Goal: Task Accomplishment & Management: Manage account settings

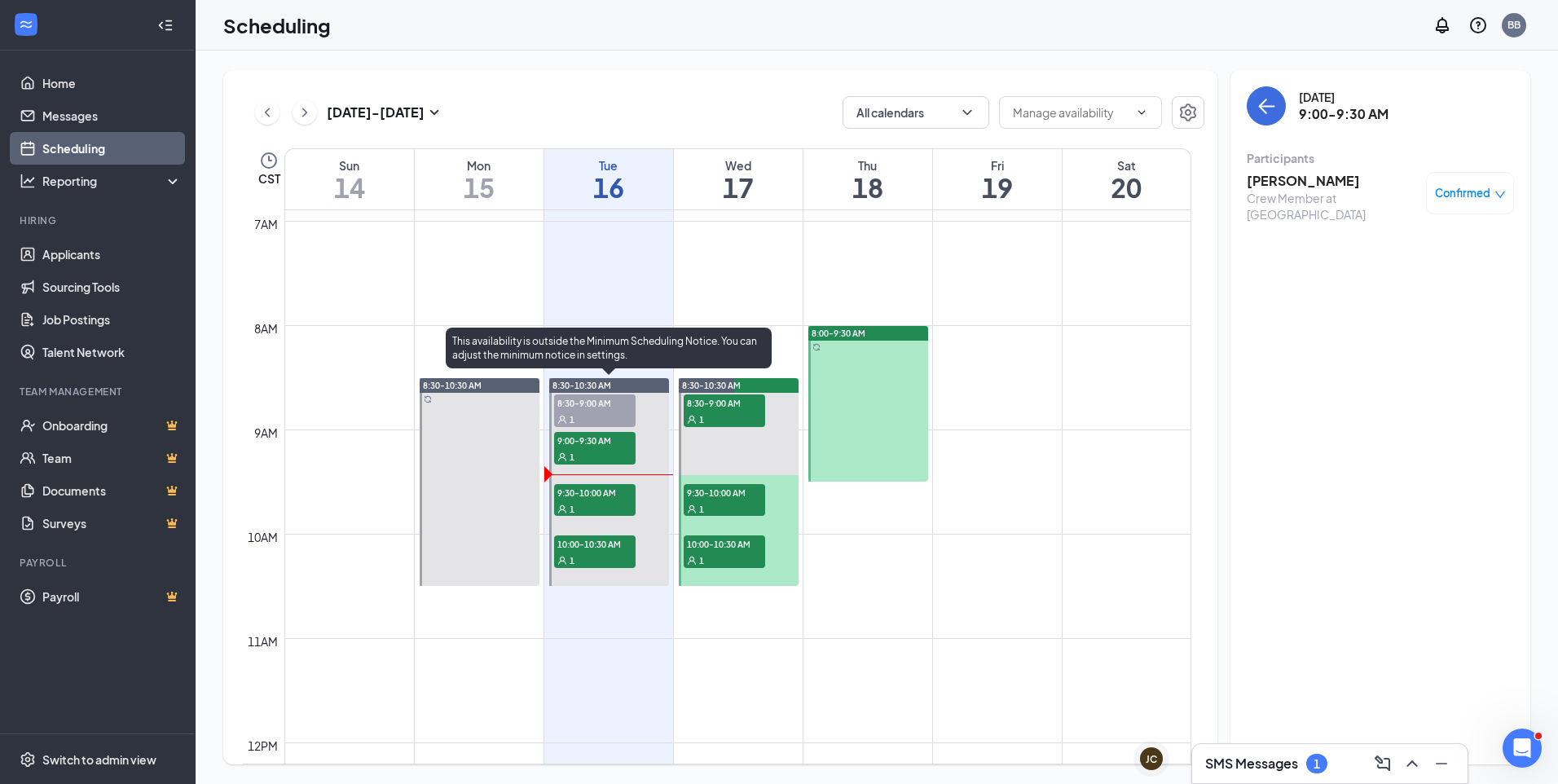
click at [594, 510] on div "1" at bounding box center [594, 509] width 82 height 17
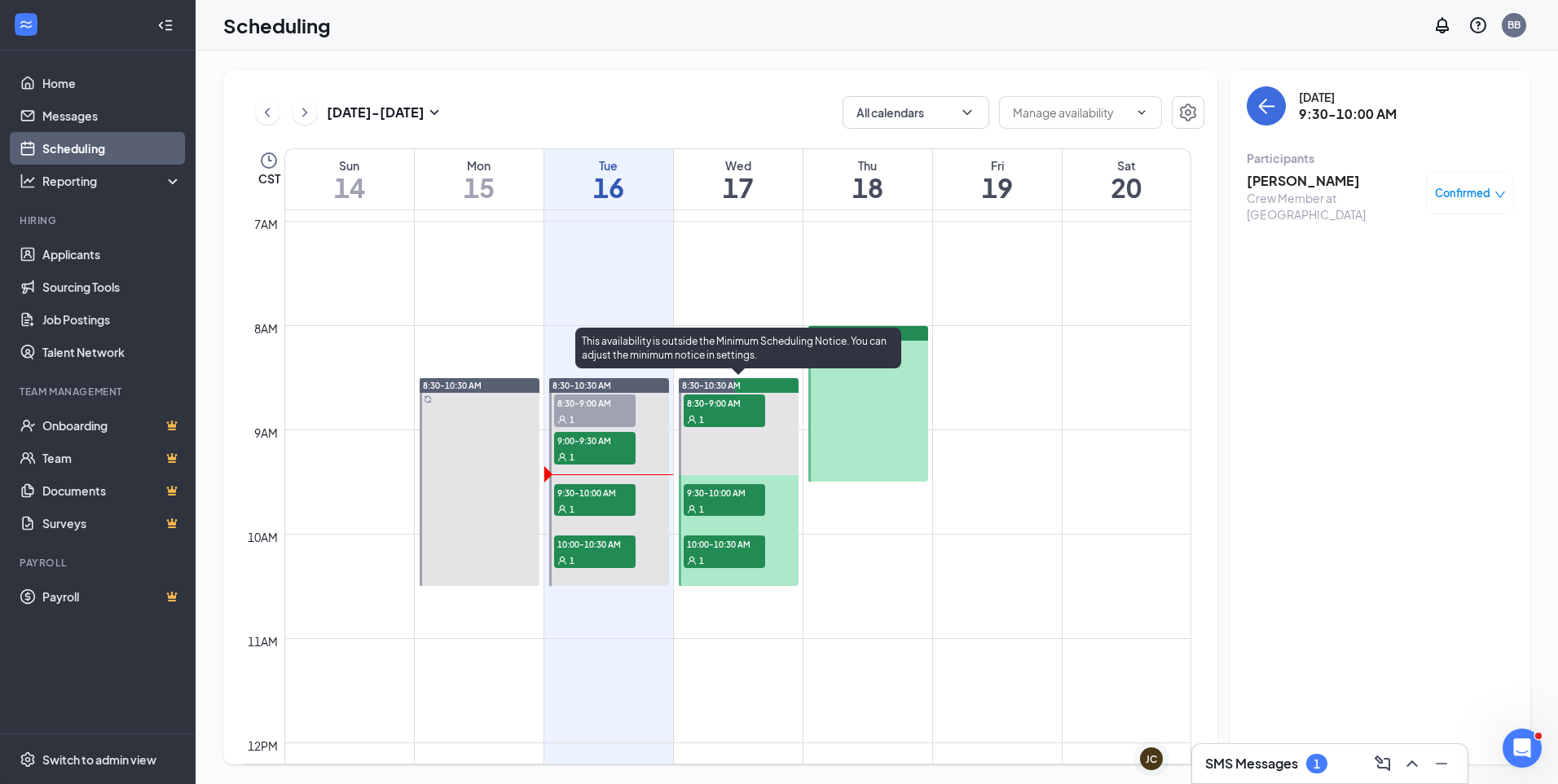
click at [567, 566] on div "1" at bounding box center [594, 559] width 82 height 17
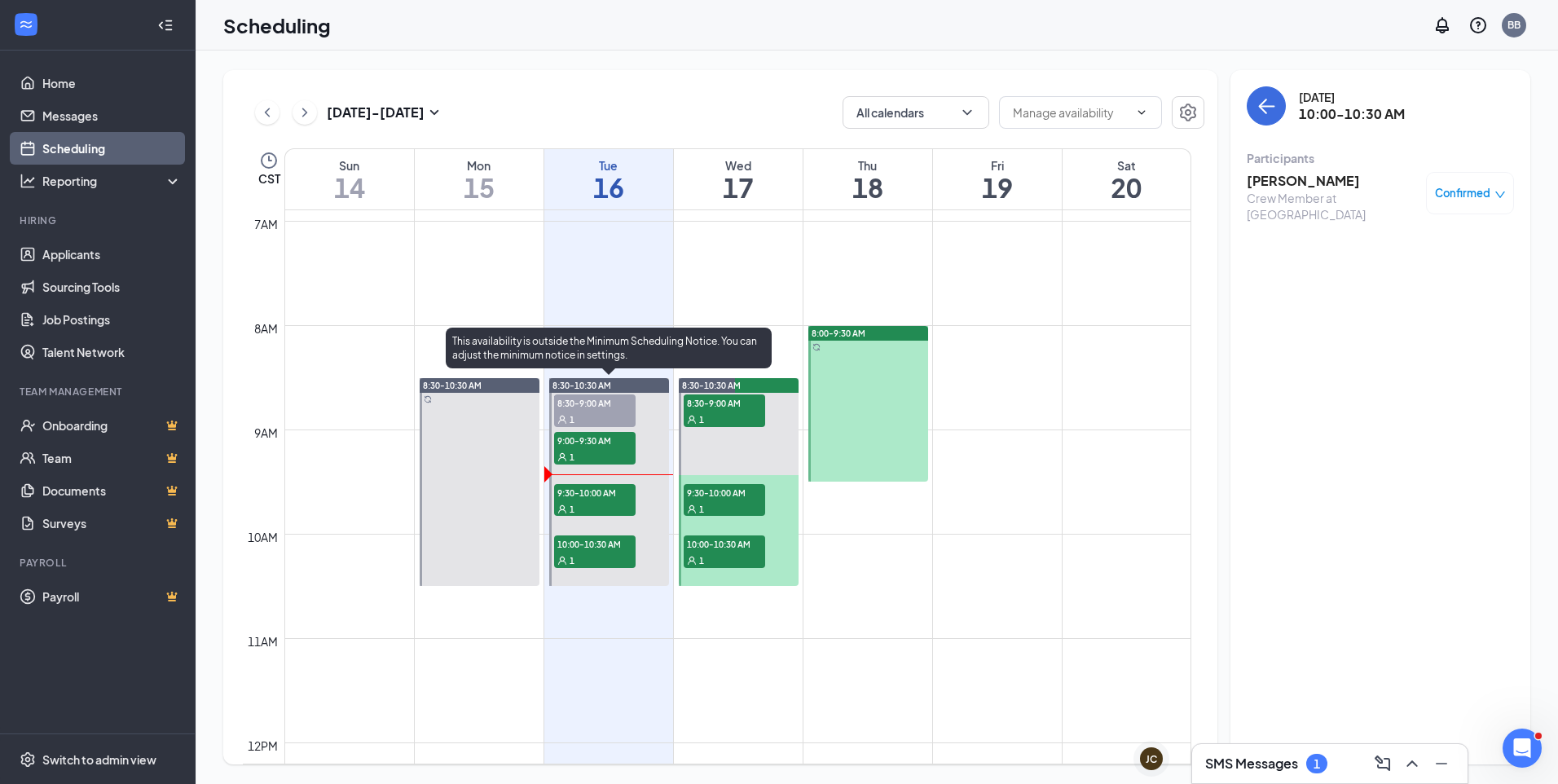
click at [573, 545] on span "10:00-10:30 AM" at bounding box center [594, 544] width 82 height 17
click at [594, 505] on div "1" at bounding box center [594, 509] width 82 height 17
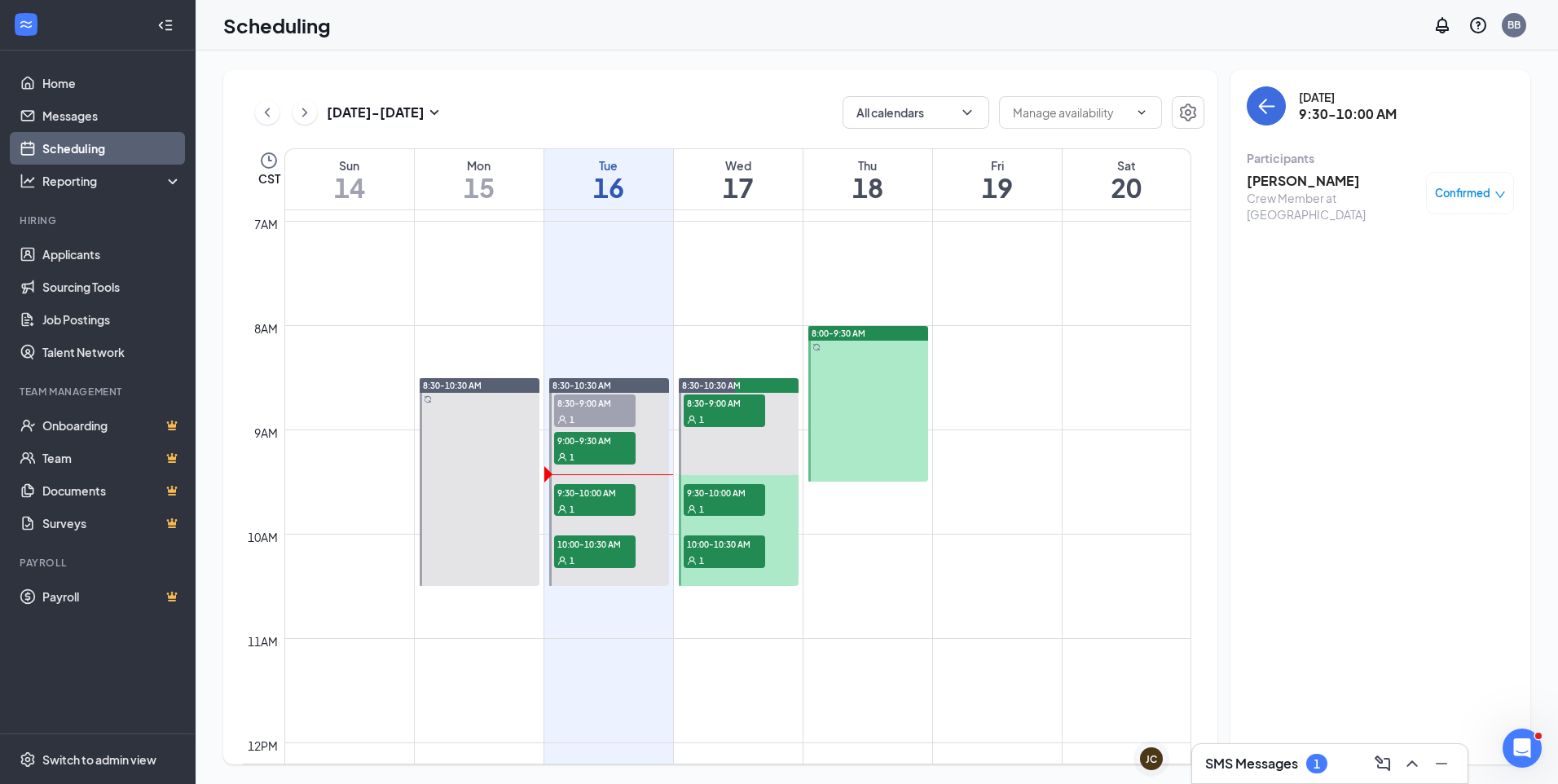
click at [1328, 182] on h3 "[PERSON_NAME]" at bounding box center [1332, 180] width 171 height 17
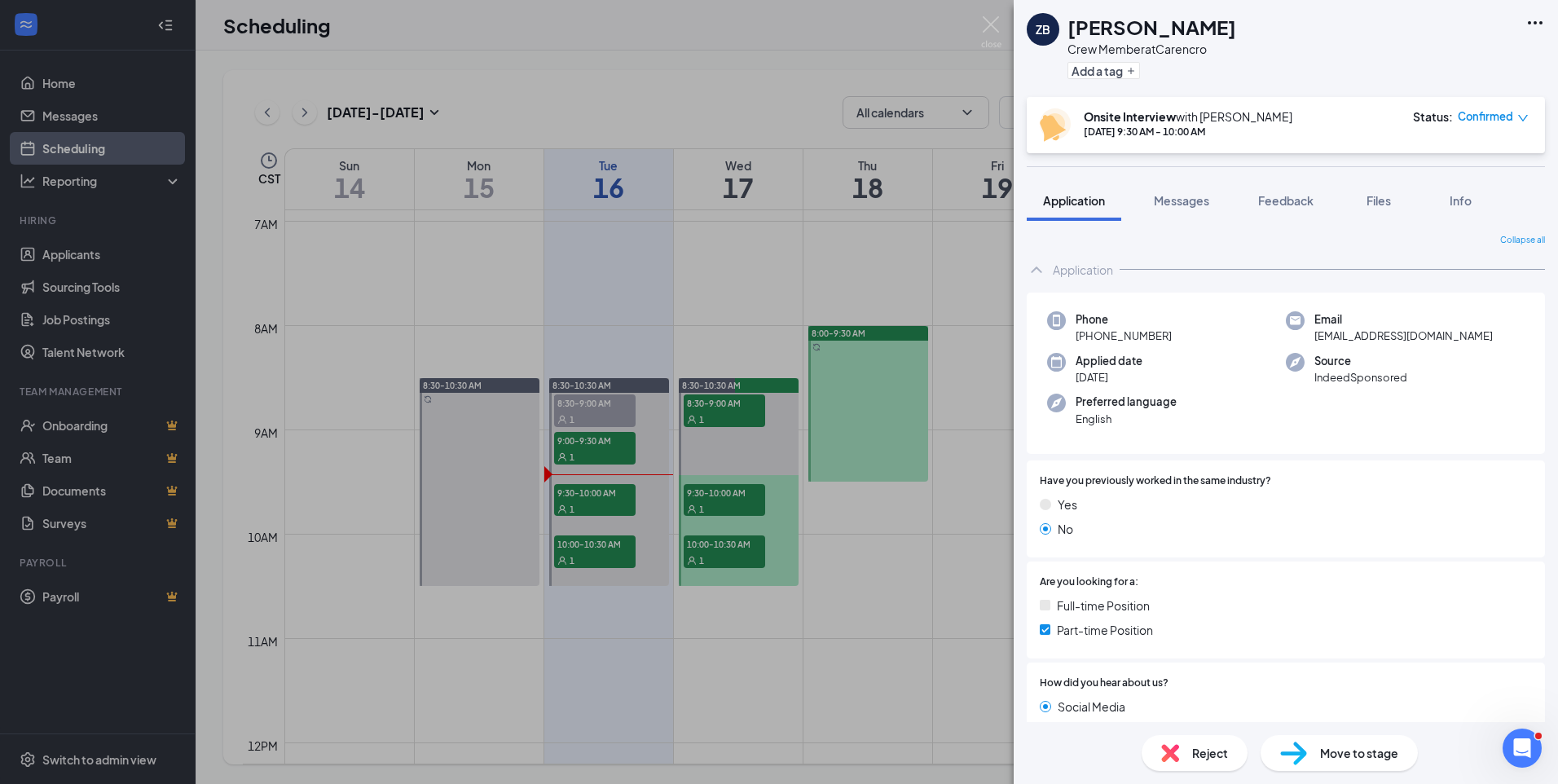
click at [1542, 23] on icon "Ellipses" at bounding box center [1535, 23] width 15 height 4
click at [1471, 64] on link "View full application" at bounding box center [1447, 61] width 176 height 17
click at [902, 248] on div "ZB Zander Blanchard Crew Member at Carencro Add a tag Onsite Interview with Bra…" at bounding box center [779, 392] width 1558 height 784
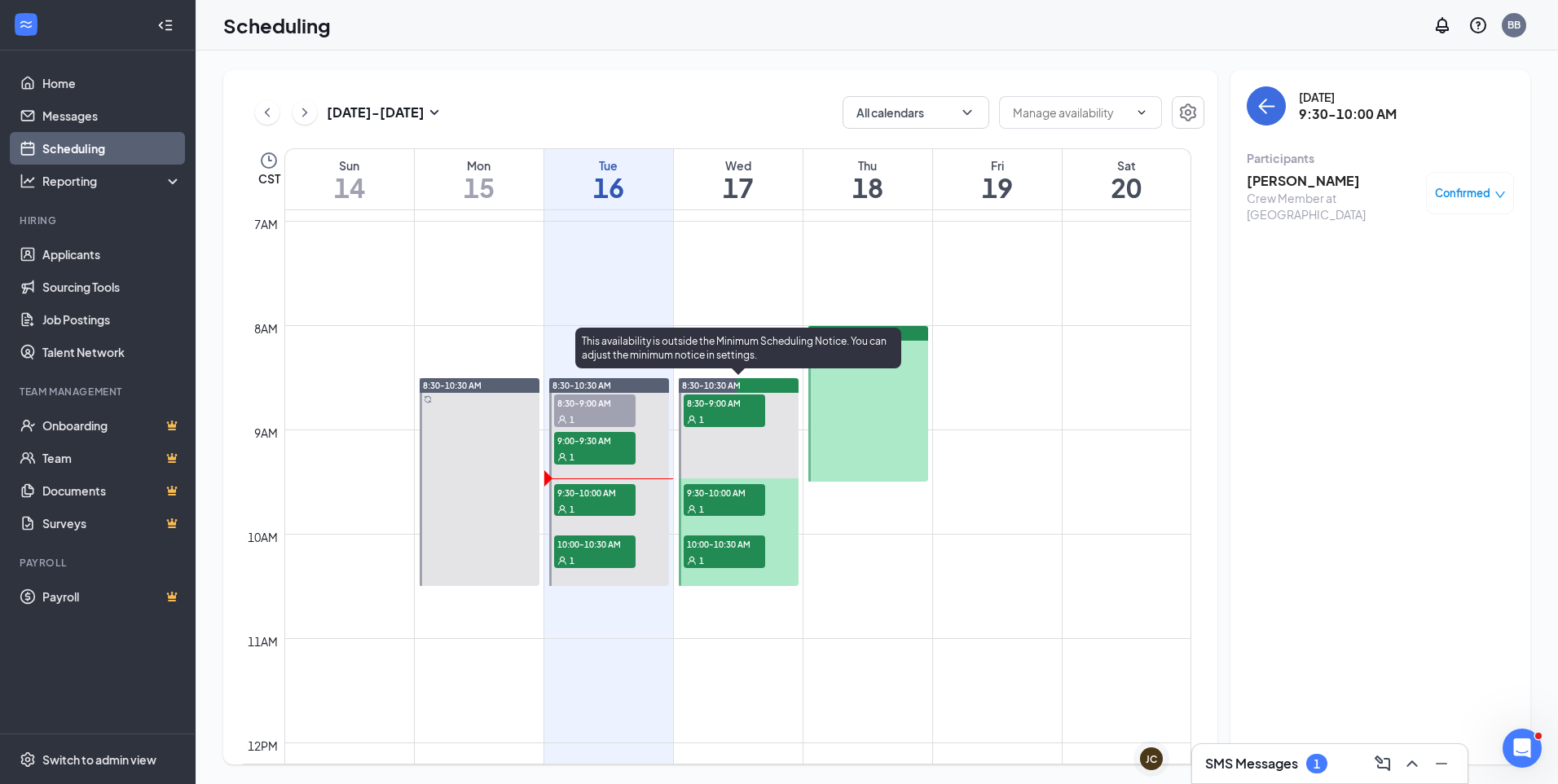
click at [594, 548] on span "10:00-10:30 AM" at bounding box center [594, 544] width 82 height 17
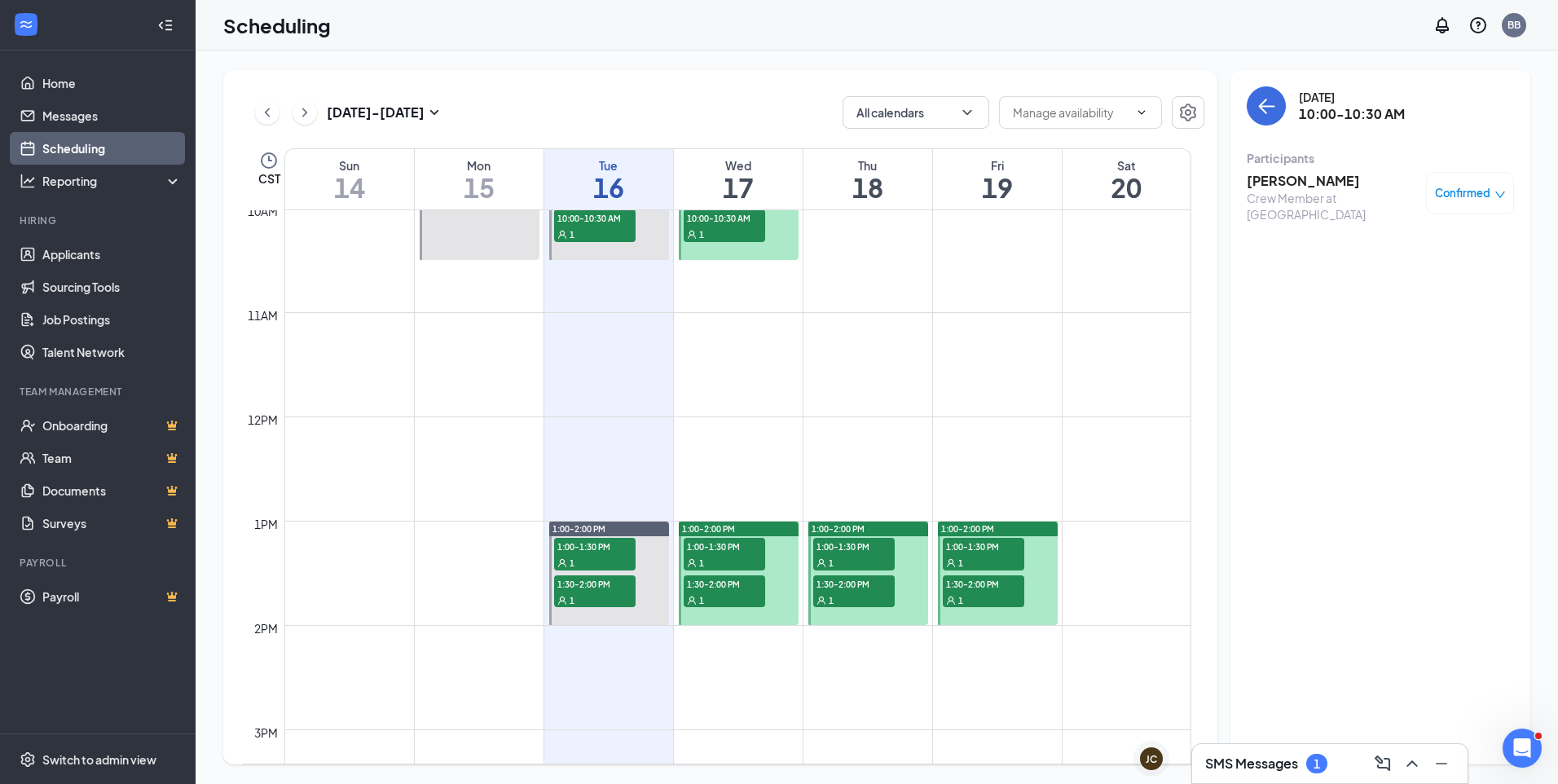
click at [1301, 182] on h3 "Jatyrien Coleman" at bounding box center [1332, 180] width 171 height 17
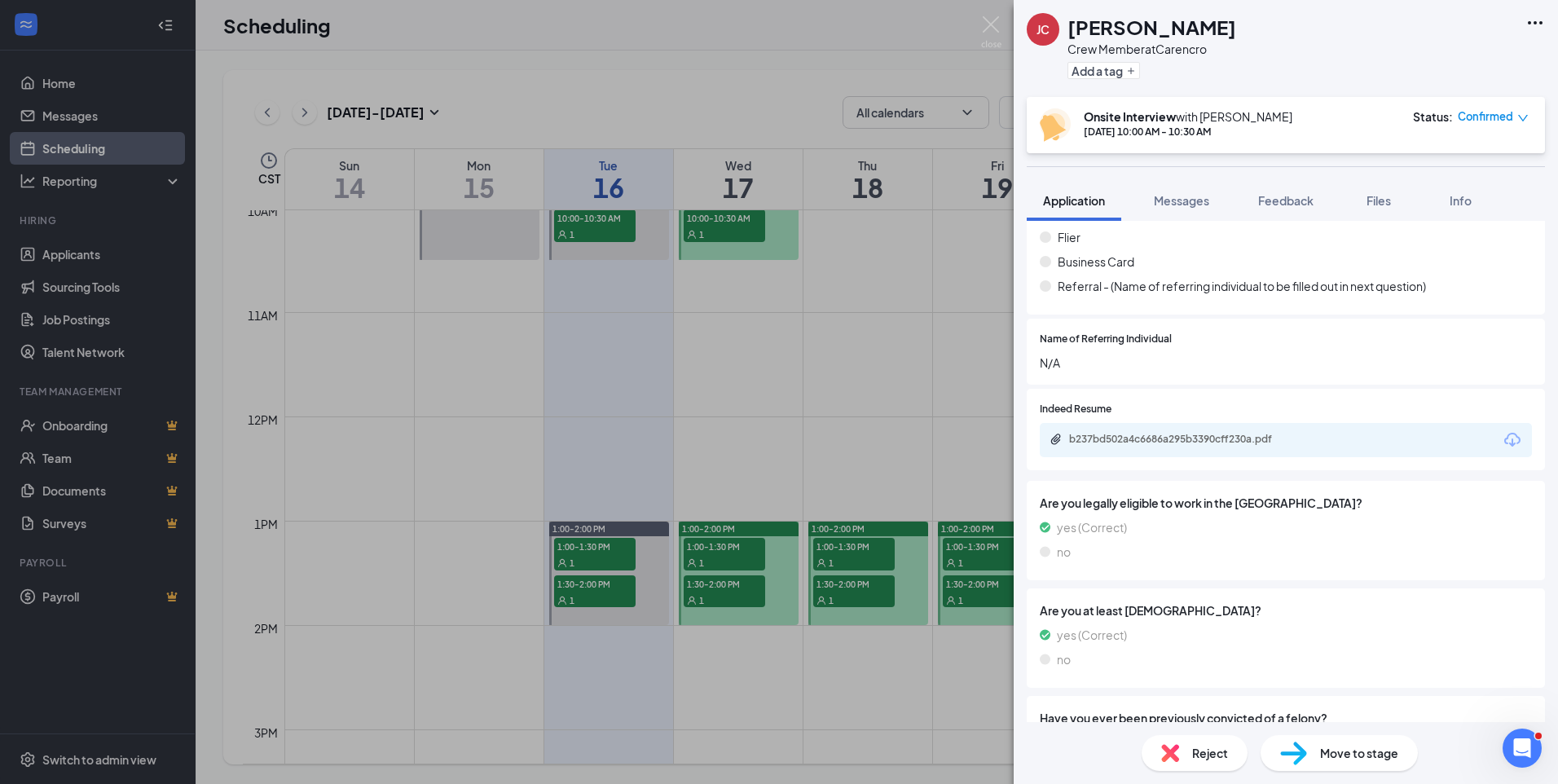
scroll to position [733, 0]
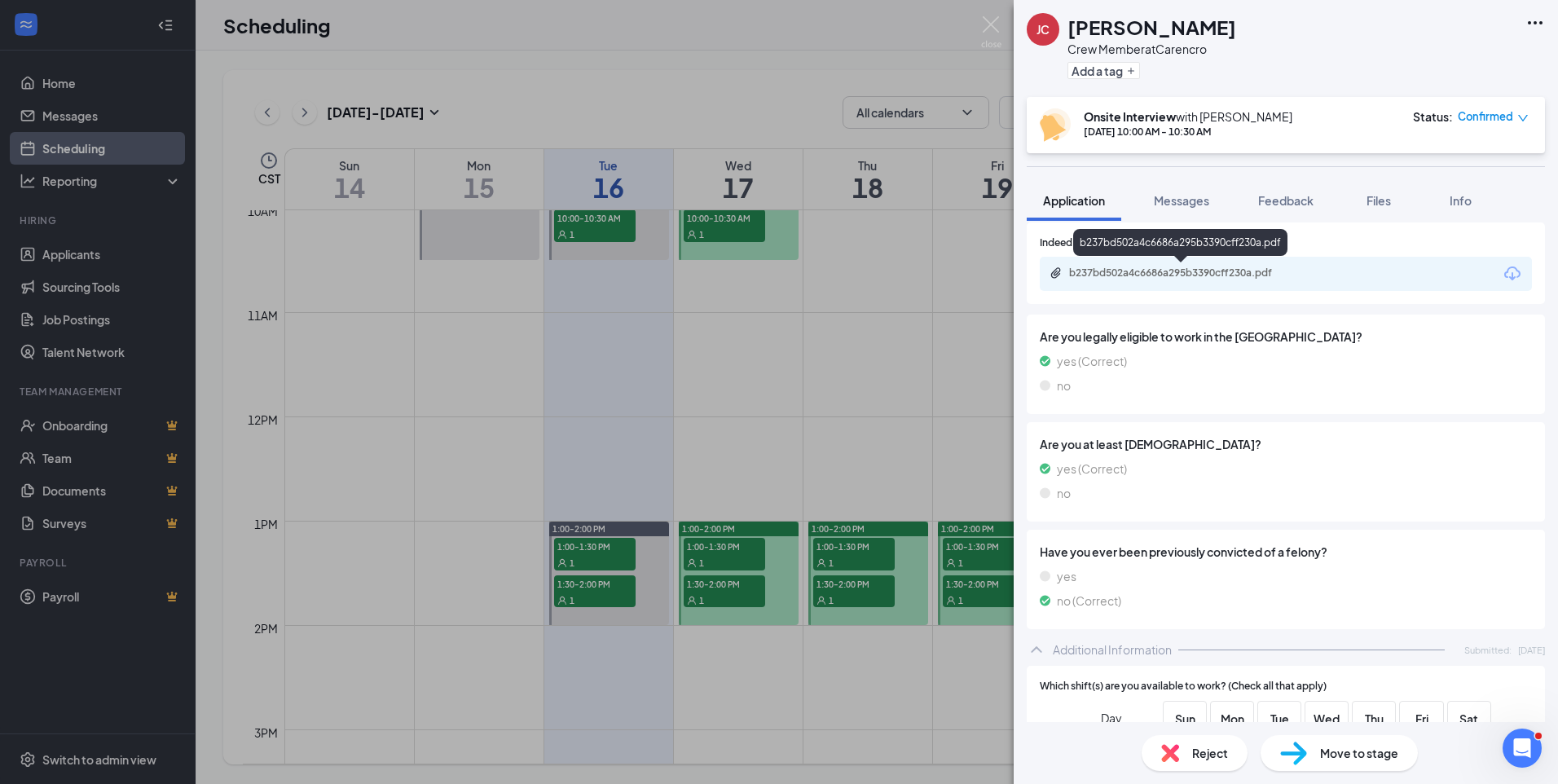
click at [1197, 275] on div "b237bd502a4c6686a295b3390cff230a.pdf" at bounding box center [1183, 272] width 228 height 13
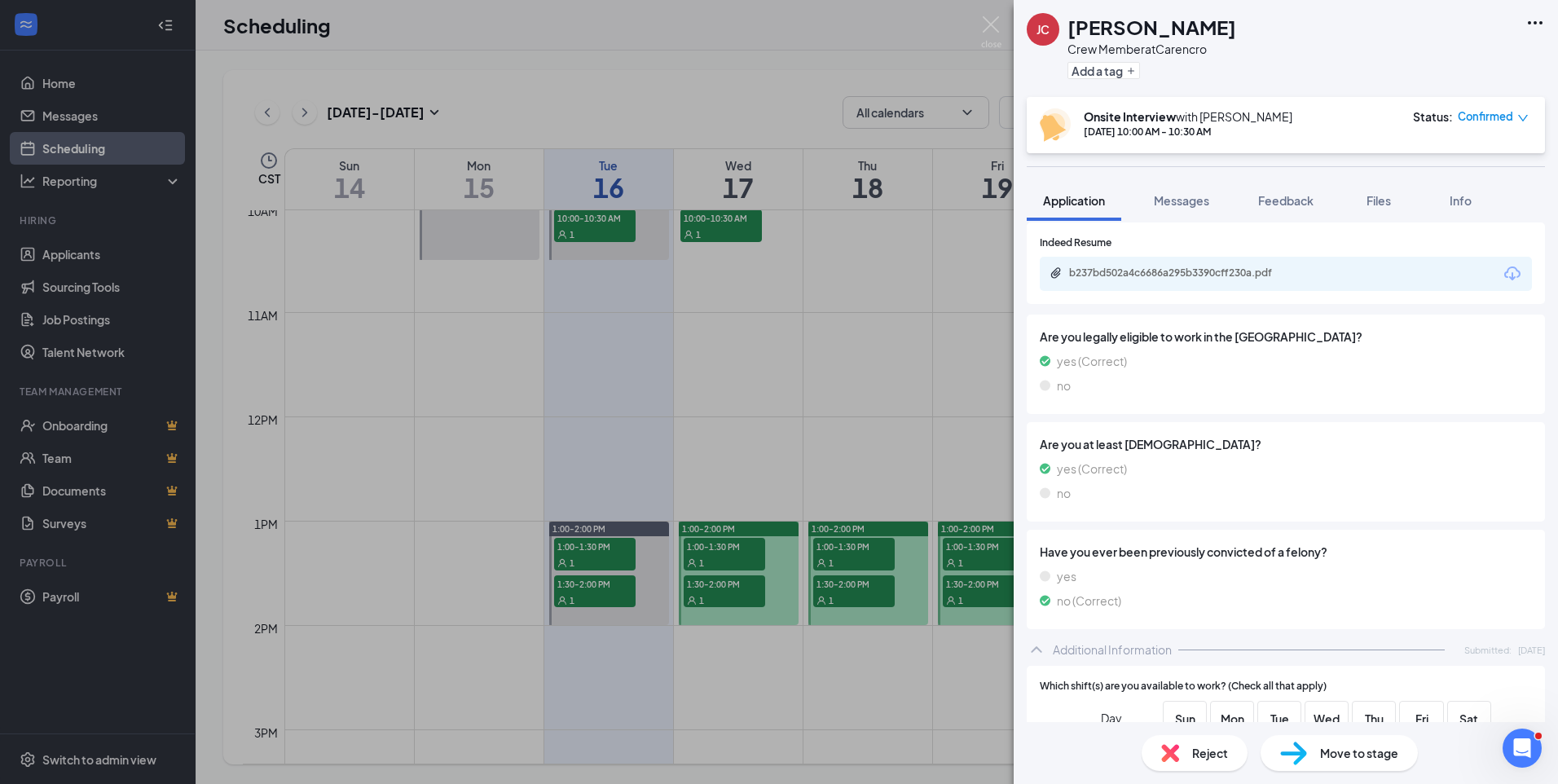
scroll to position [326, 0]
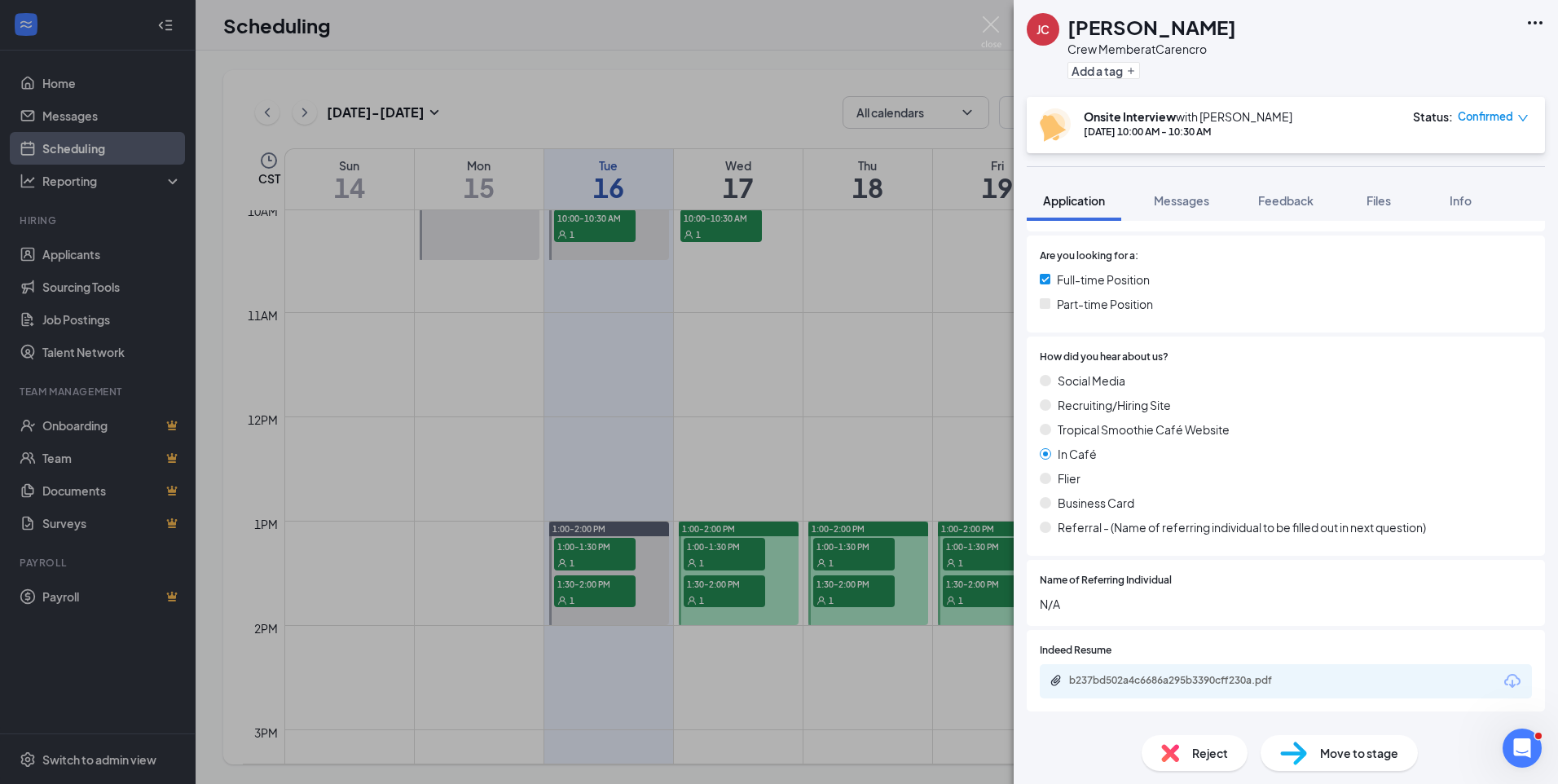
click at [722, 205] on div "JC Jatyrien Coleman Crew Member at Carencro Add a tag Onsite Interview with Bra…" at bounding box center [779, 392] width 1558 height 784
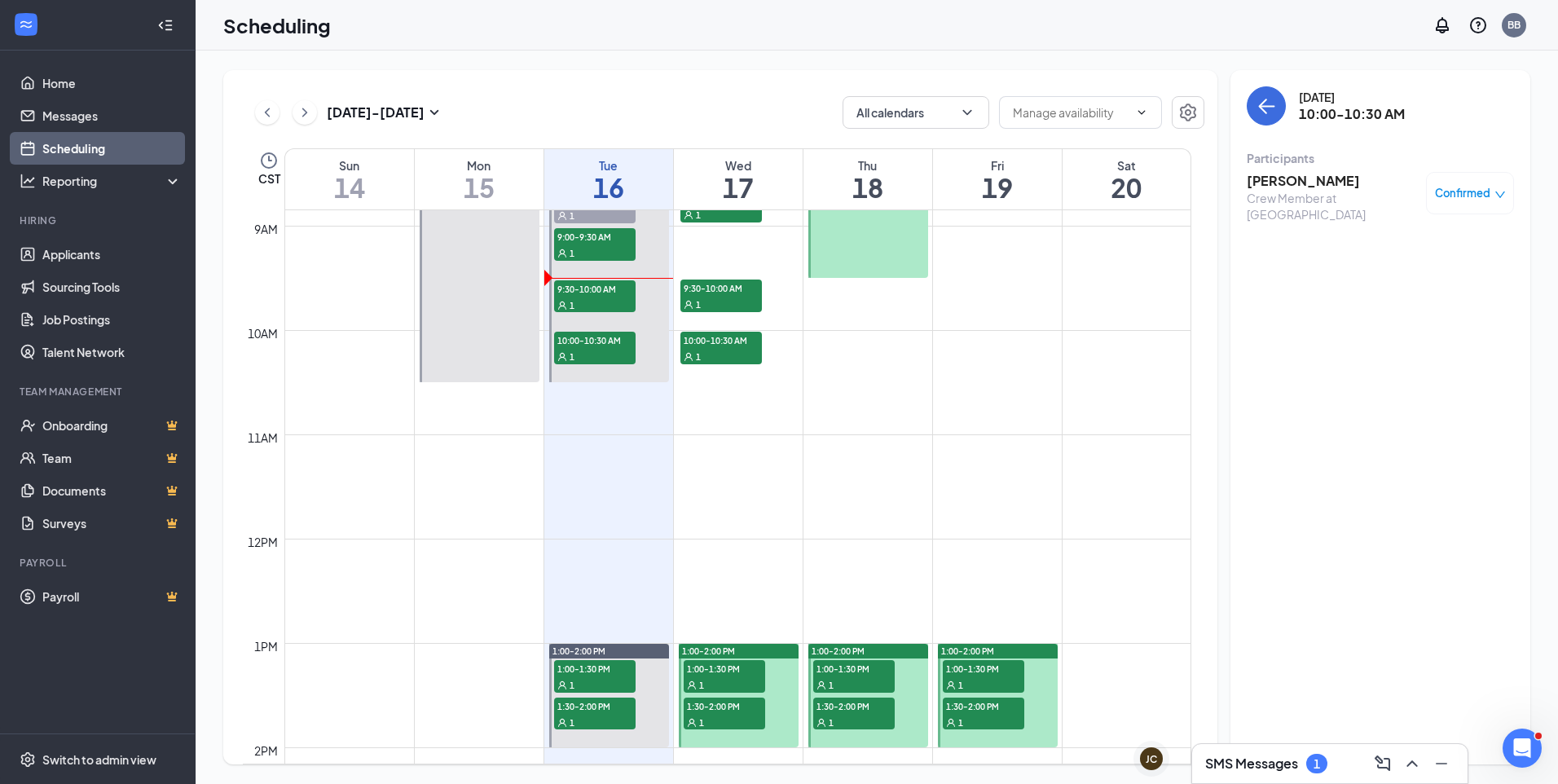
scroll to position [801, 0]
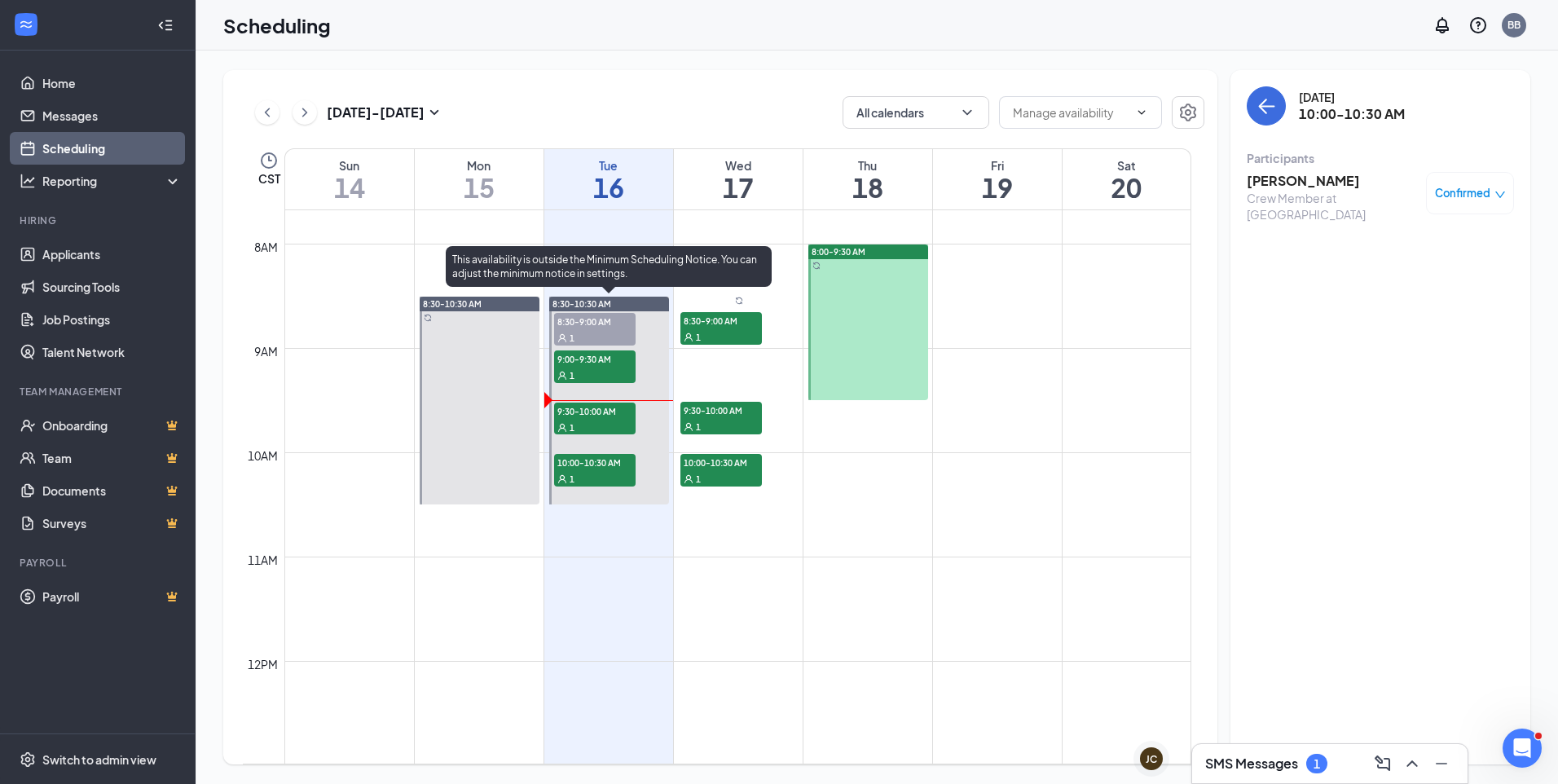
click at [597, 415] on span "9:30-10:00 AM" at bounding box center [594, 410] width 82 height 17
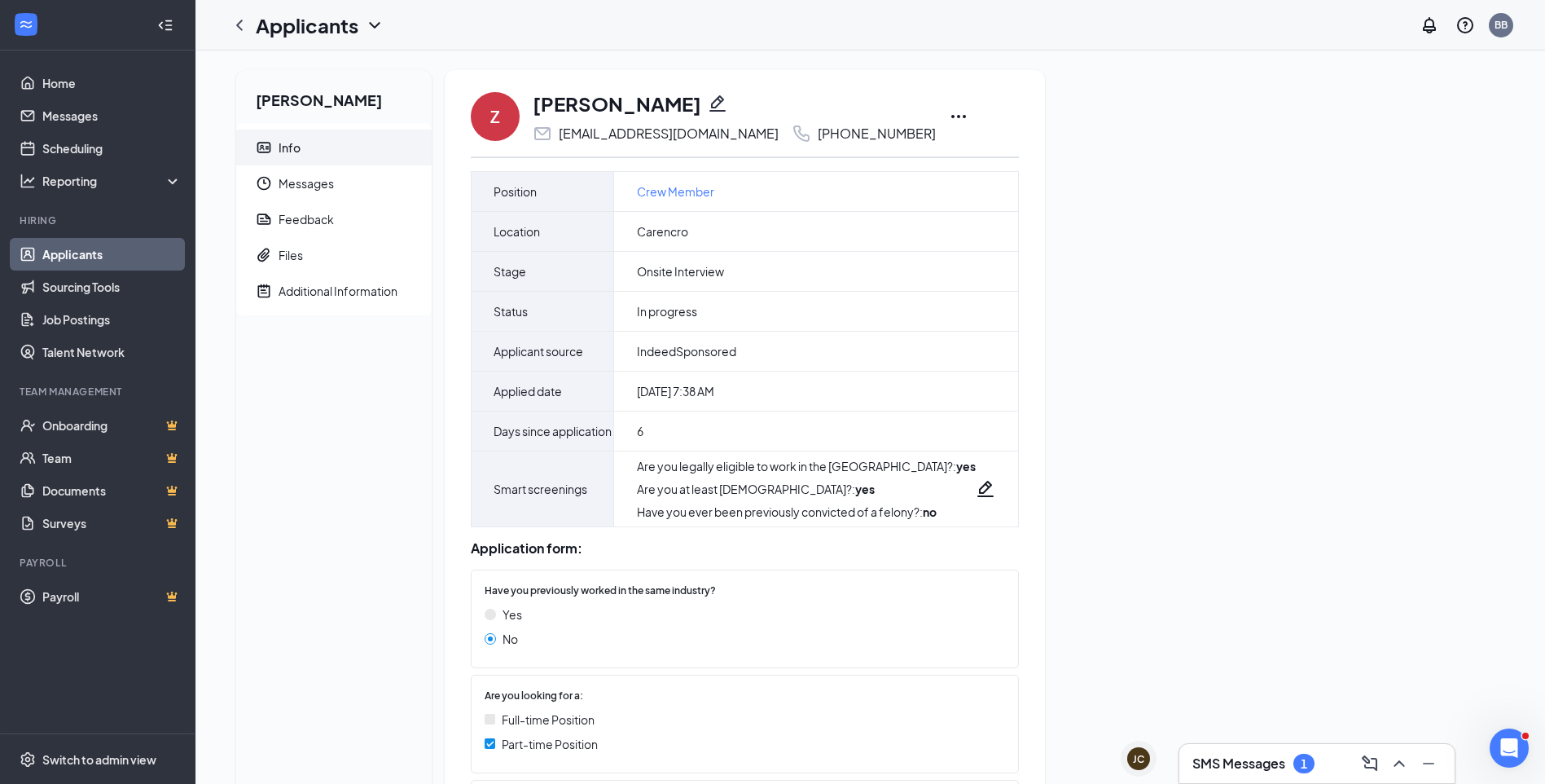
click at [969, 117] on icon "Ellipses" at bounding box center [958, 116] width 19 height 19
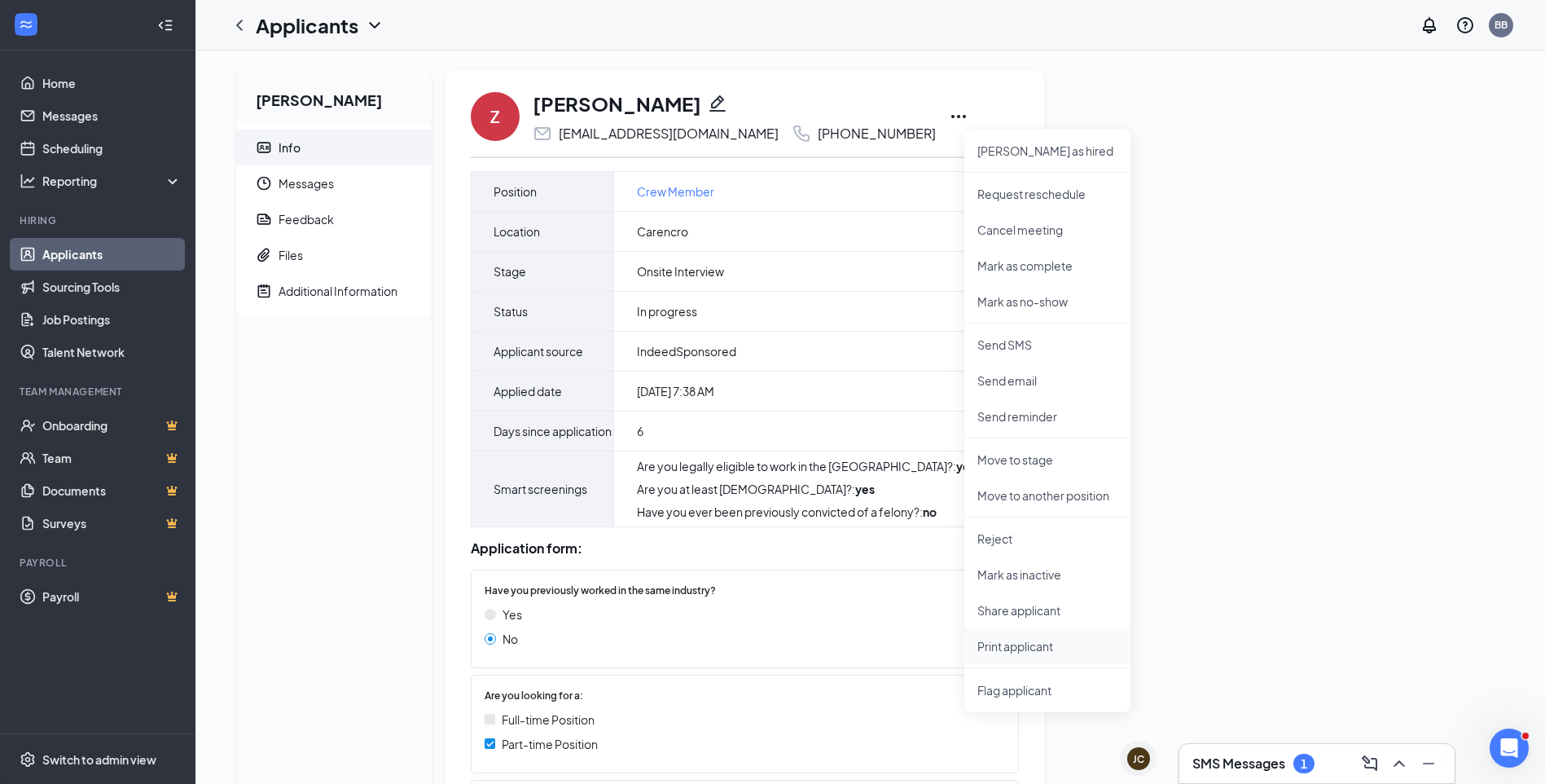
click at [1036, 650] on p "Print applicant" at bounding box center [1047, 646] width 140 height 17
